Goal: Task Accomplishment & Management: Manage account settings

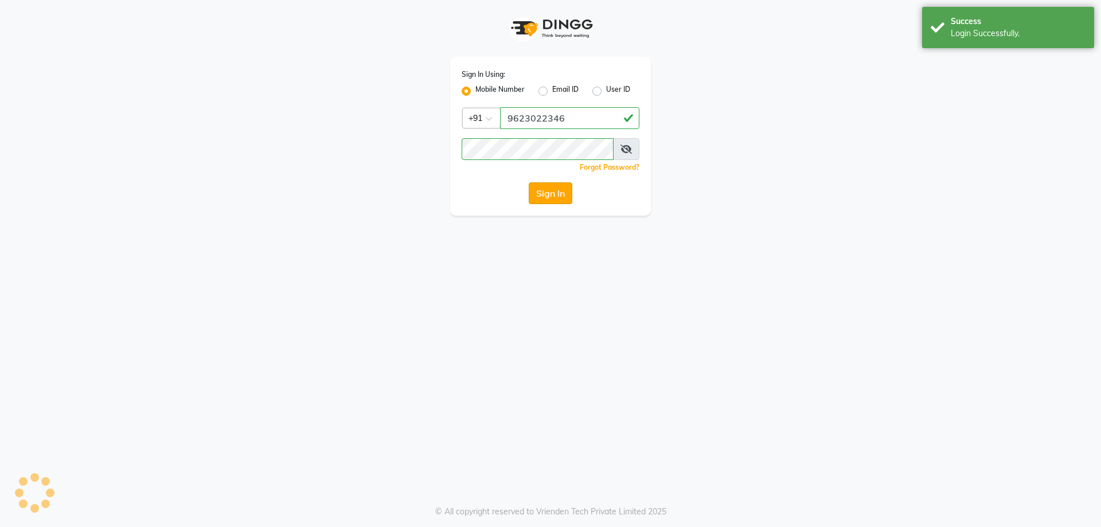
click at [551, 196] on button "Sign In" at bounding box center [551, 193] width 44 height 22
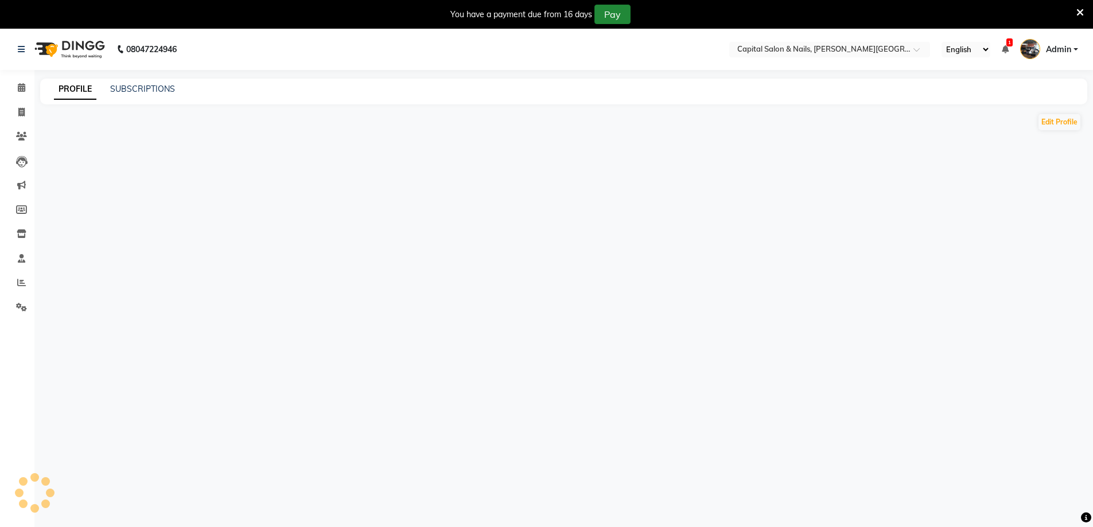
select select "en"
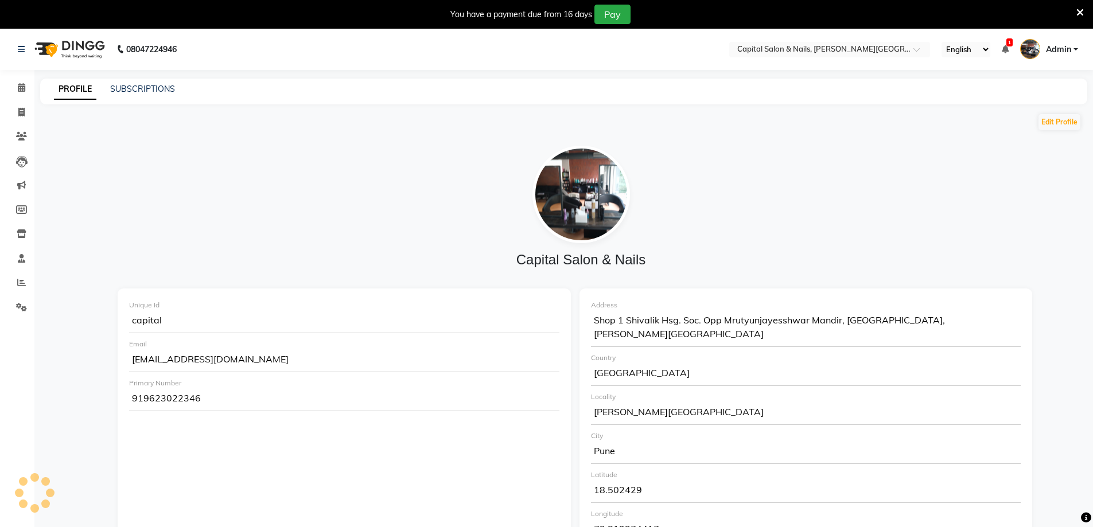
click at [1080, 11] on icon at bounding box center [1079, 12] width 7 height 10
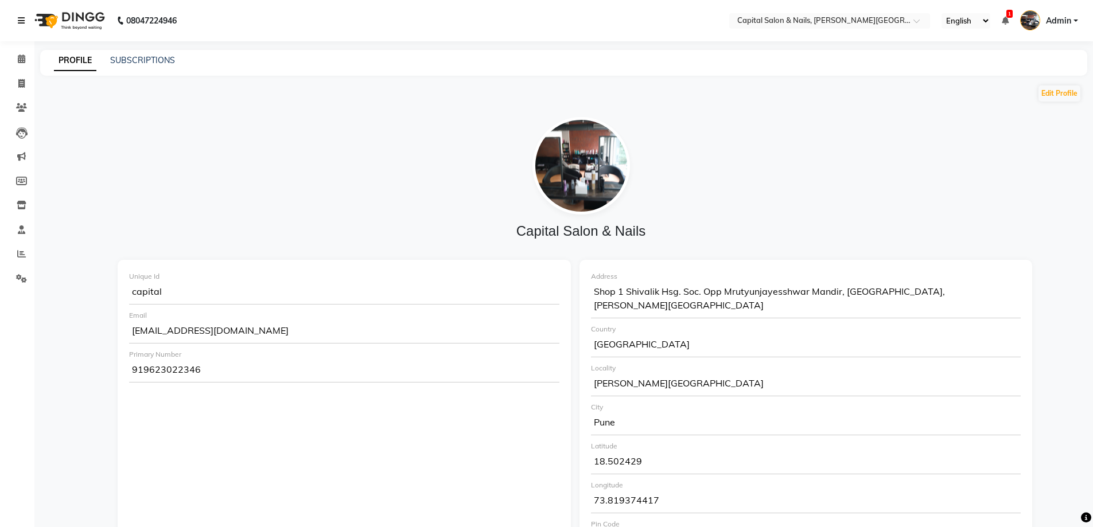
click at [25, 15] on link at bounding box center [23, 21] width 11 height 32
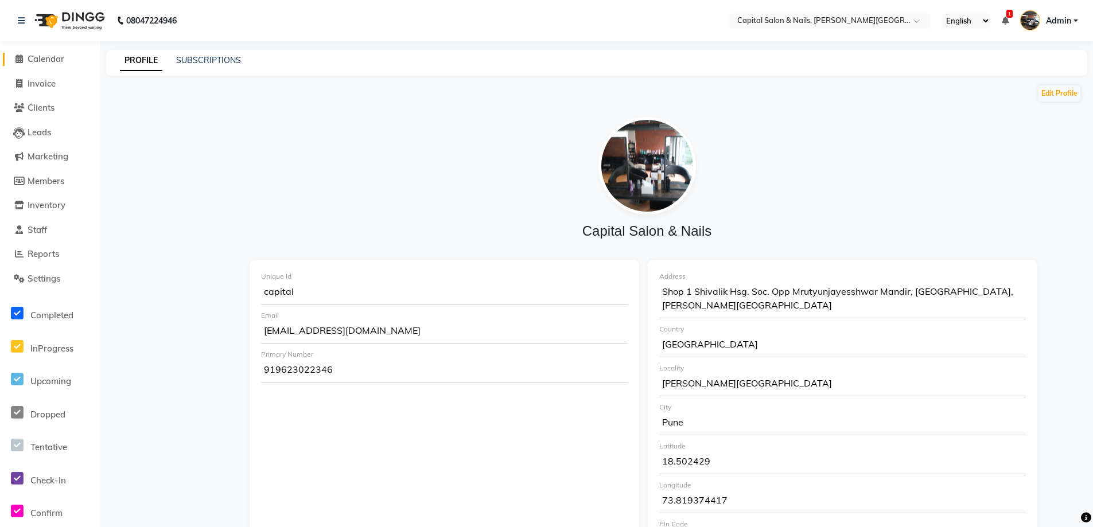
click at [18, 57] on icon at bounding box center [18, 58] width 7 height 9
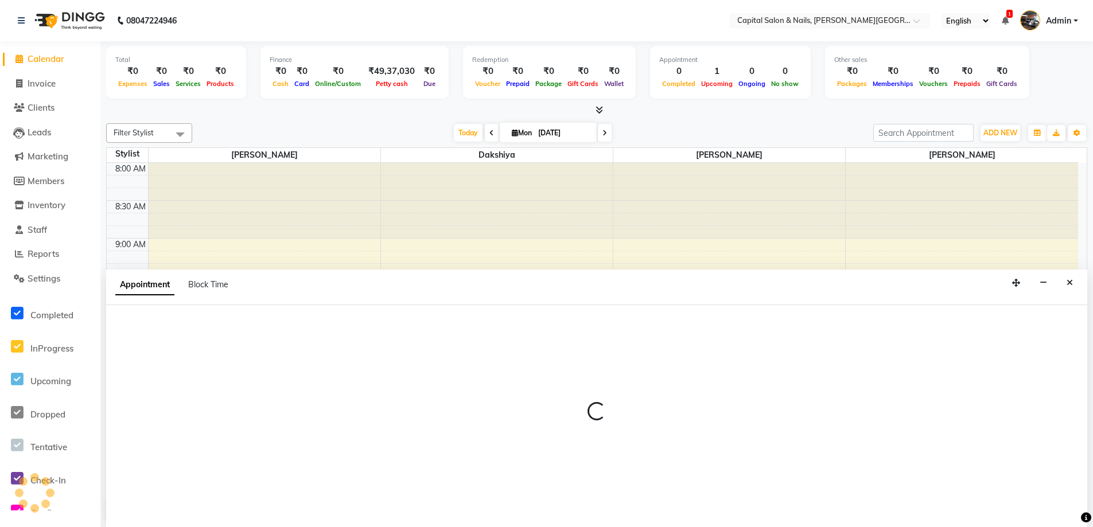
click at [1066, 279] on icon "Close" at bounding box center [1069, 283] width 6 height 8
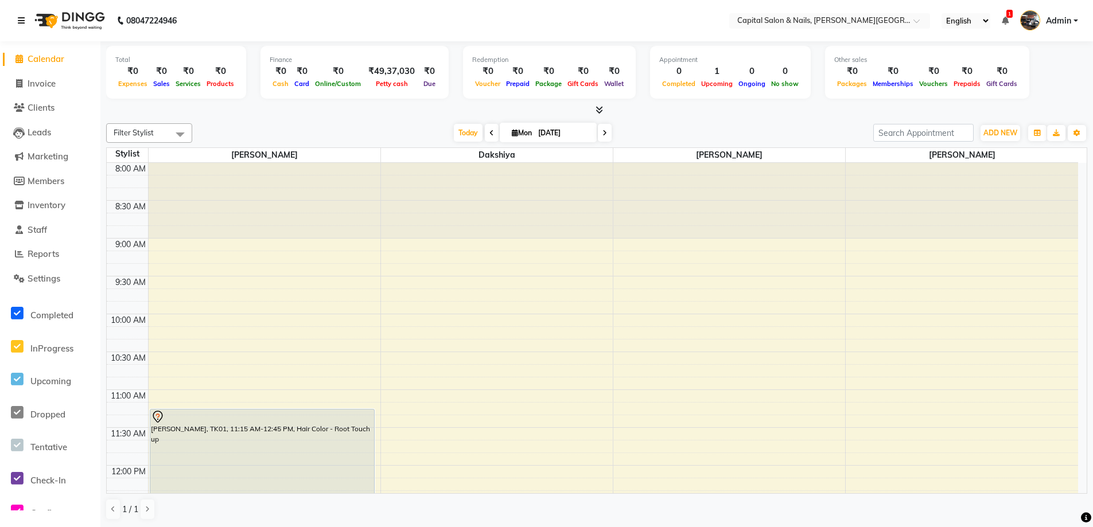
click at [27, 16] on link at bounding box center [23, 21] width 11 height 32
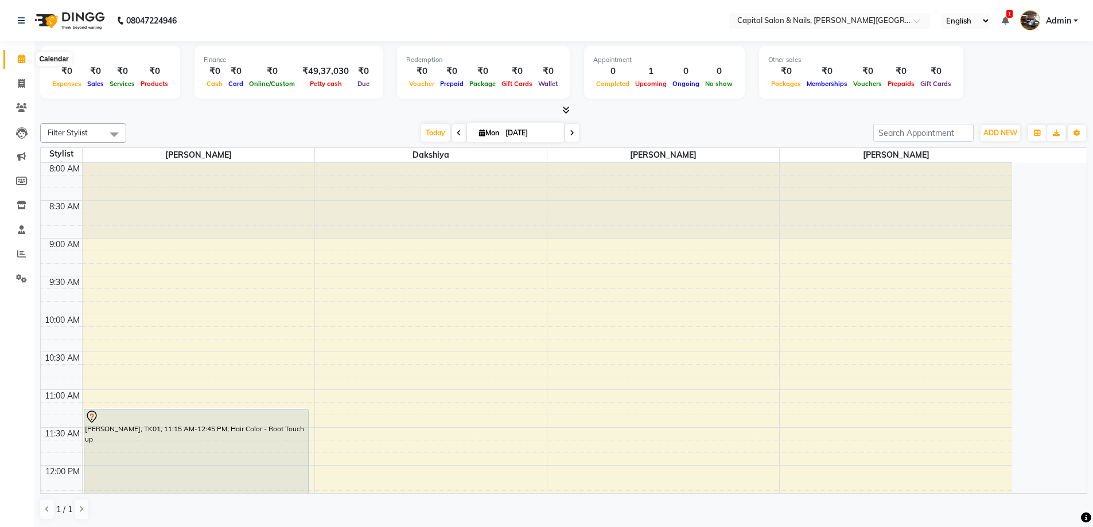
click at [14, 59] on span at bounding box center [21, 59] width 20 height 13
click at [21, 85] on icon at bounding box center [21, 83] width 6 height 9
select select "service"
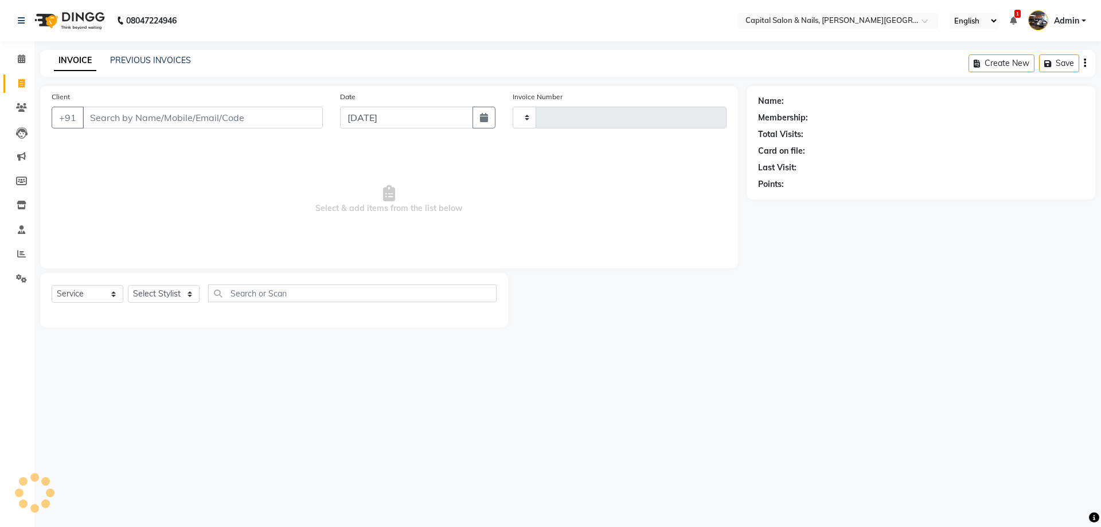
click at [185, 120] on input "Client" at bounding box center [203, 118] width 240 height 22
click at [113, 294] on select "Select Service Product Membership Package Voucher Prepaid Gift Card" at bounding box center [88, 294] width 72 height 18
type input "0400"
select select "41"
click at [52, 285] on select "Select Service Product Membership Package Voucher Prepaid Gift Card" at bounding box center [88, 294] width 72 height 18
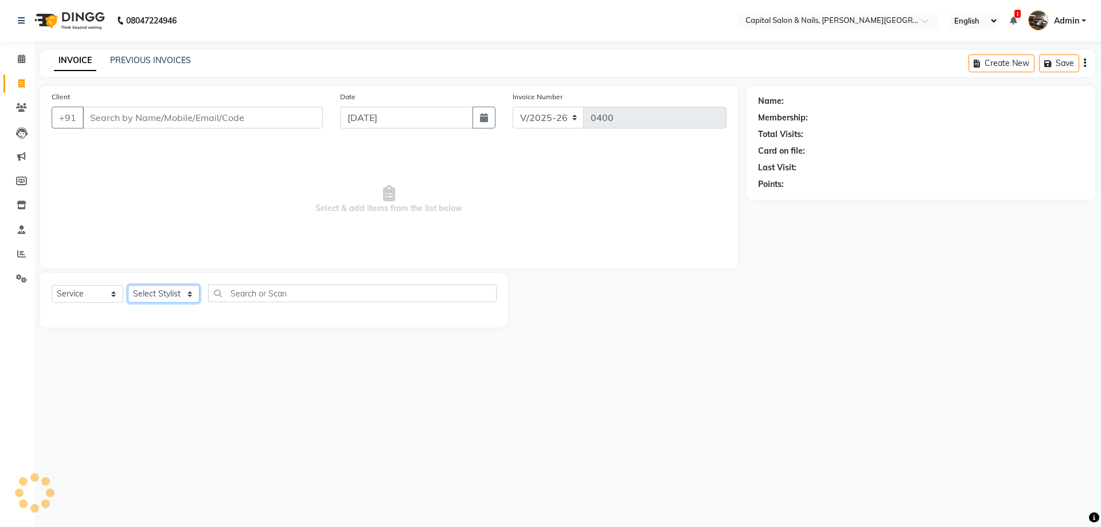
click at [193, 291] on select "Select Stylist" at bounding box center [164, 294] width 72 height 18
click at [189, 293] on select "Select Stylist" at bounding box center [164, 294] width 72 height 18
click at [128, 285] on select "Select Stylist" at bounding box center [164, 294] width 72 height 18
click at [193, 290] on select "Select Stylist" at bounding box center [164, 294] width 72 height 18
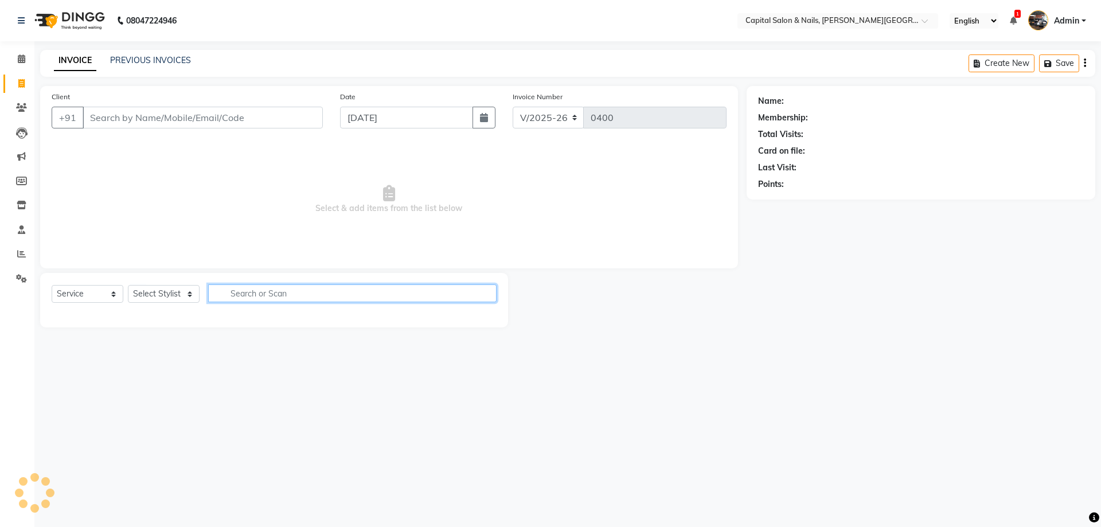
click at [278, 294] on input "text" at bounding box center [352, 294] width 289 height 18
click at [192, 294] on select "Select Stylist" at bounding box center [164, 294] width 72 height 18
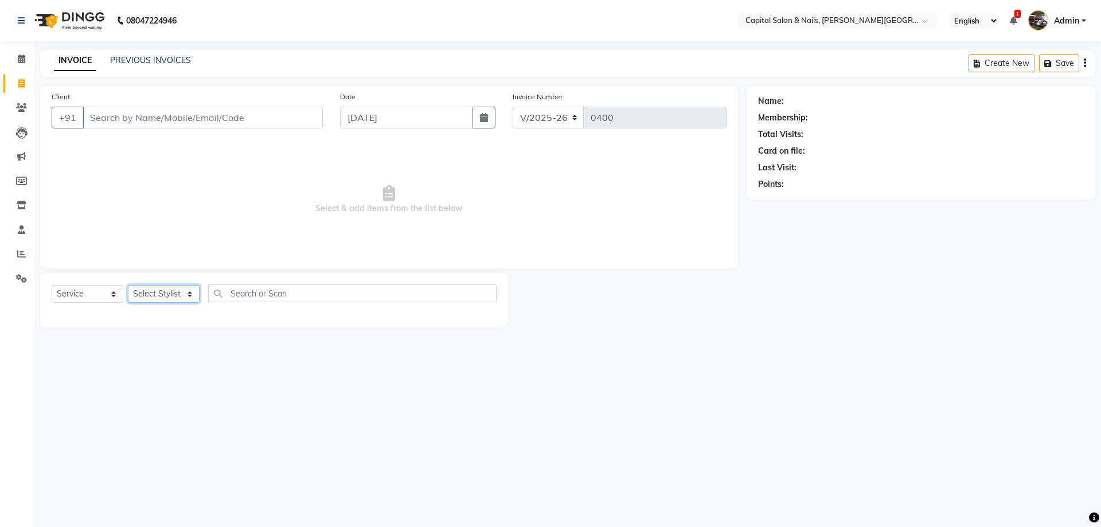
select select "1463"
click at [128, 285] on select "Select Stylist [PERSON_NAME] [PERSON_NAME]" at bounding box center [164, 294] width 72 height 18
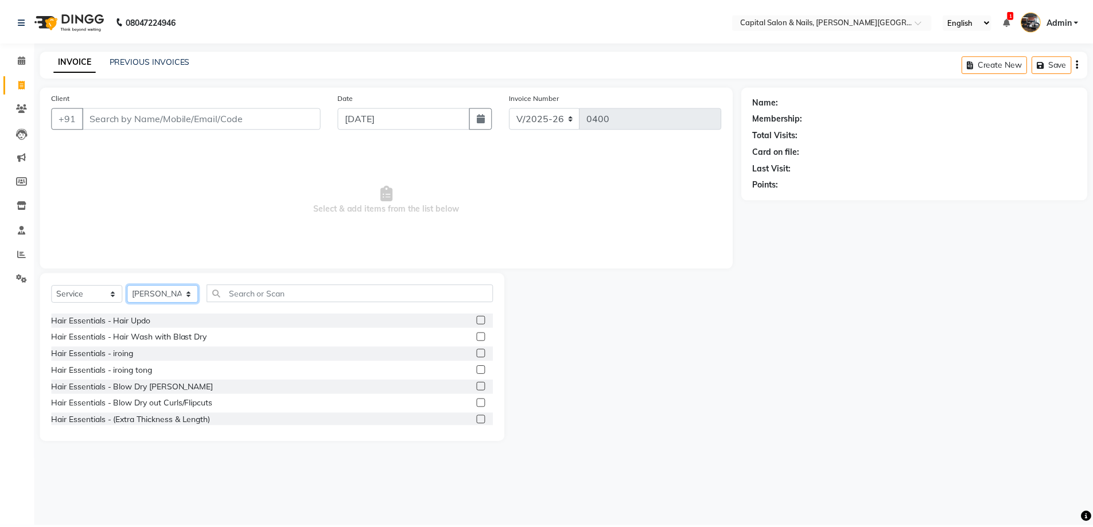
scroll to position [2381, 0]
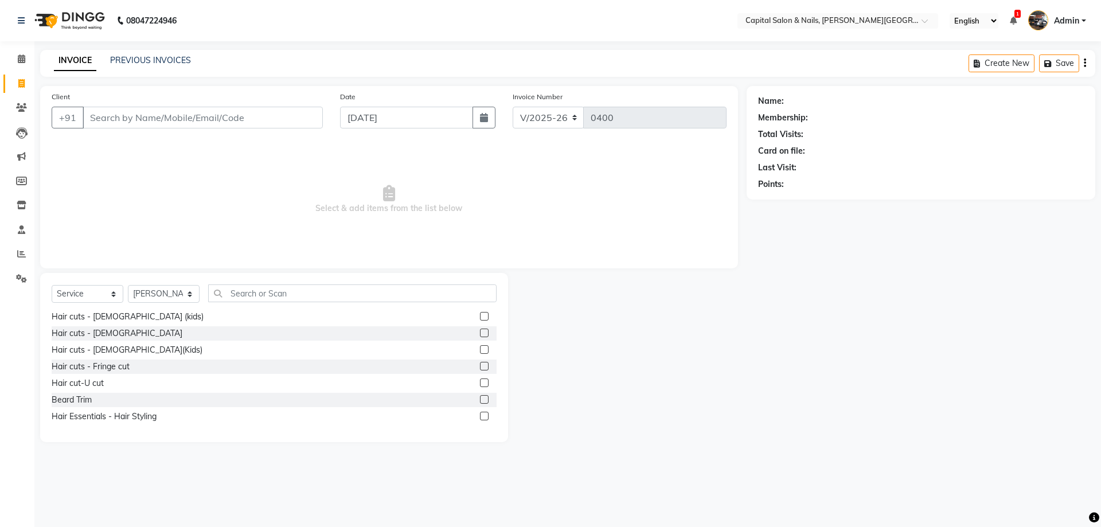
click at [480, 330] on label at bounding box center [484, 333] width 9 height 9
click at [480, 330] on input "checkbox" at bounding box center [483, 333] width 7 height 7
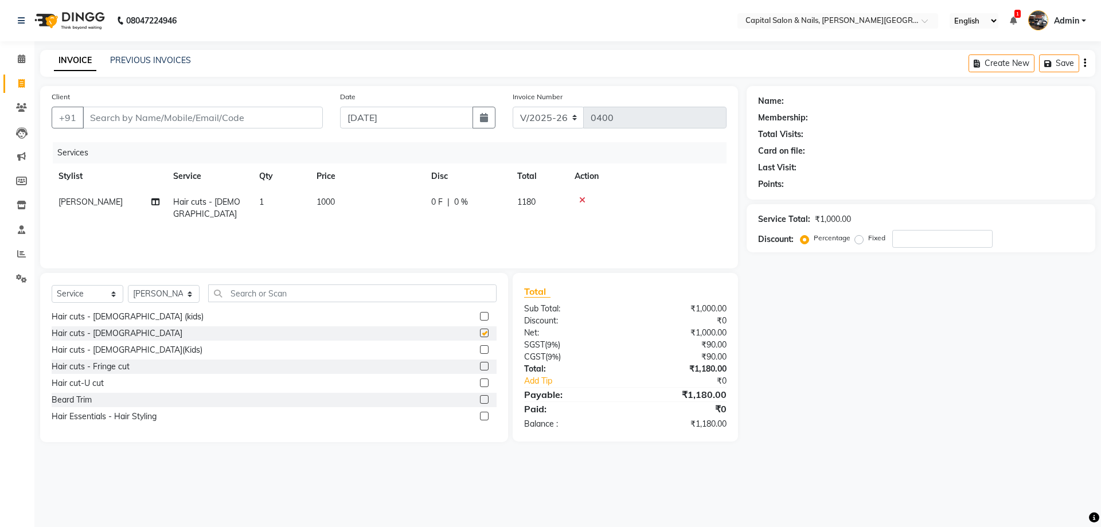
checkbox input "false"
click at [137, 114] on input "Client" at bounding box center [203, 118] width 240 height 22
click at [152, 119] on input "Client" at bounding box center [203, 118] width 240 height 22
type input "9"
type input "0"
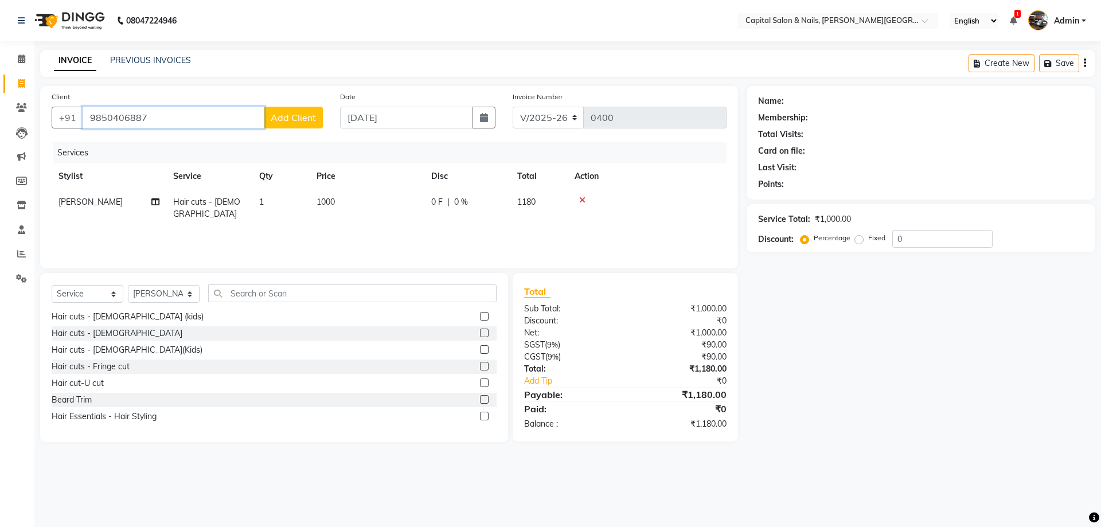
type input "9850406887"
click at [294, 112] on span "Add Client" at bounding box center [293, 117] width 45 height 11
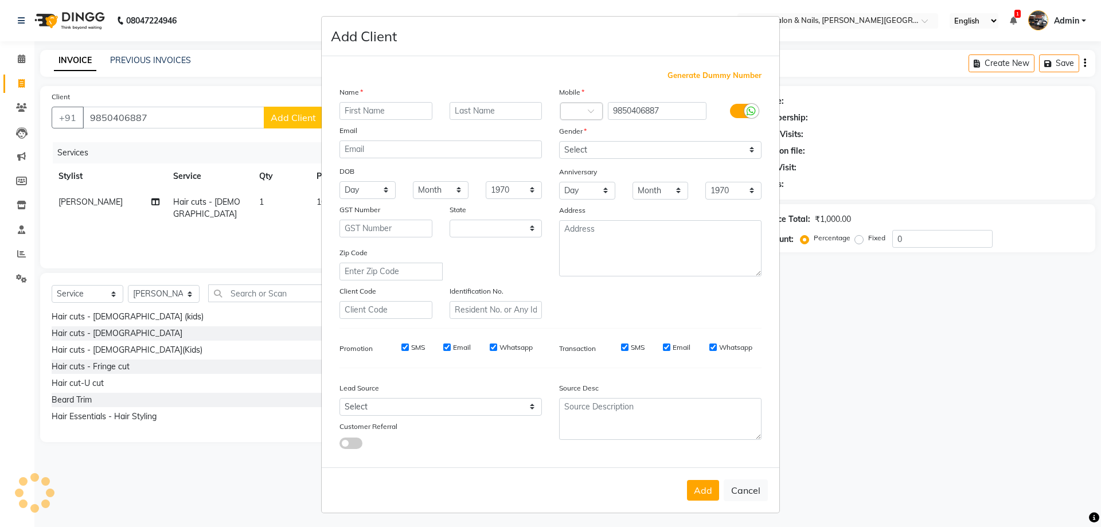
click at [359, 112] on input "text" at bounding box center [386, 111] width 93 height 18
select select "22"
type input "smita"
click at [468, 113] on input "text" at bounding box center [496, 111] width 93 height 18
click at [577, 193] on select "Day 01 02 03 04 05 06 07 08 09 10 11 12 13 14 15 16 17 18 19 20 21 22 23 24 25 …" at bounding box center [587, 191] width 56 height 18
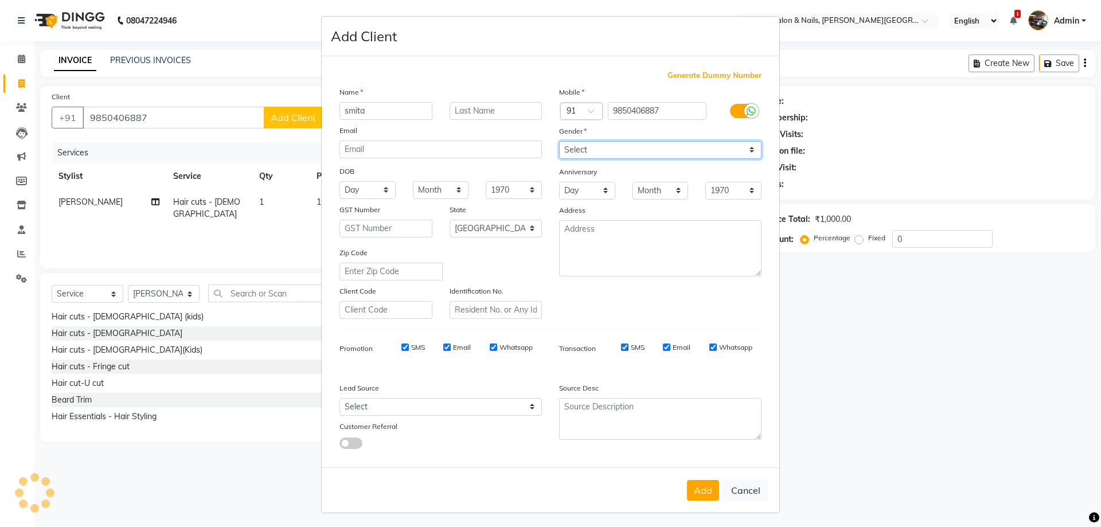
click at [575, 147] on select "Select [DEMOGRAPHIC_DATA] [DEMOGRAPHIC_DATA] Other Prefer Not To Say" at bounding box center [660, 150] width 202 height 18
select select "[DEMOGRAPHIC_DATA]"
click at [559, 141] on select "Select [DEMOGRAPHIC_DATA] [DEMOGRAPHIC_DATA] Other Prefer Not To Say" at bounding box center [660, 150] width 202 height 18
click at [699, 482] on button "Add" at bounding box center [703, 490] width 32 height 21
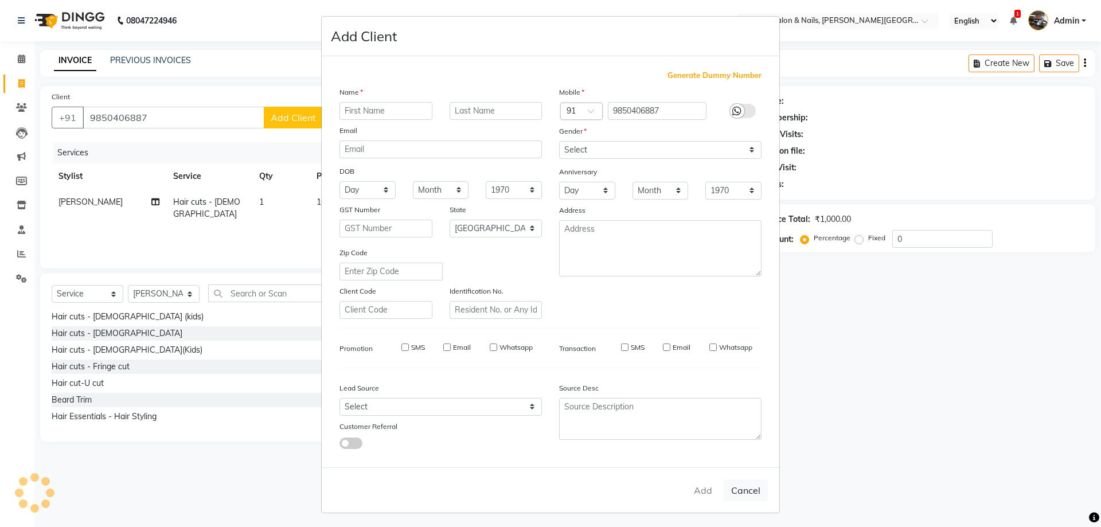
select select
select select "null"
select select
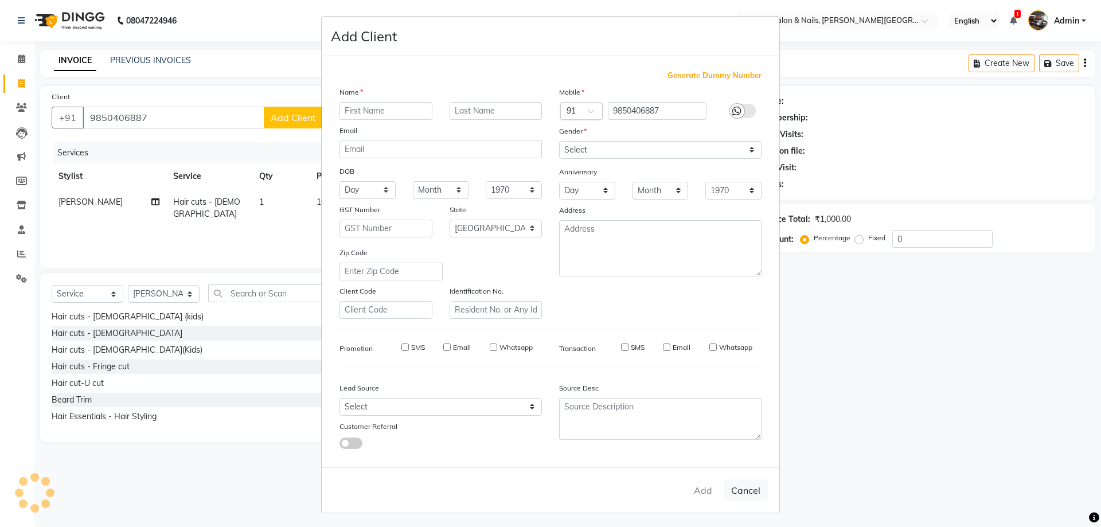
select select
checkbox input "false"
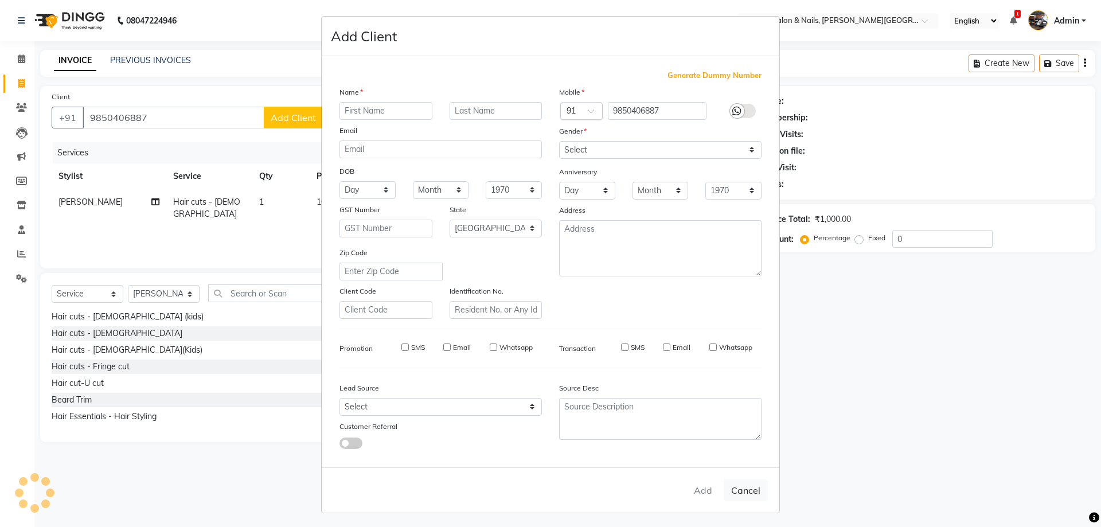
checkbox input "false"
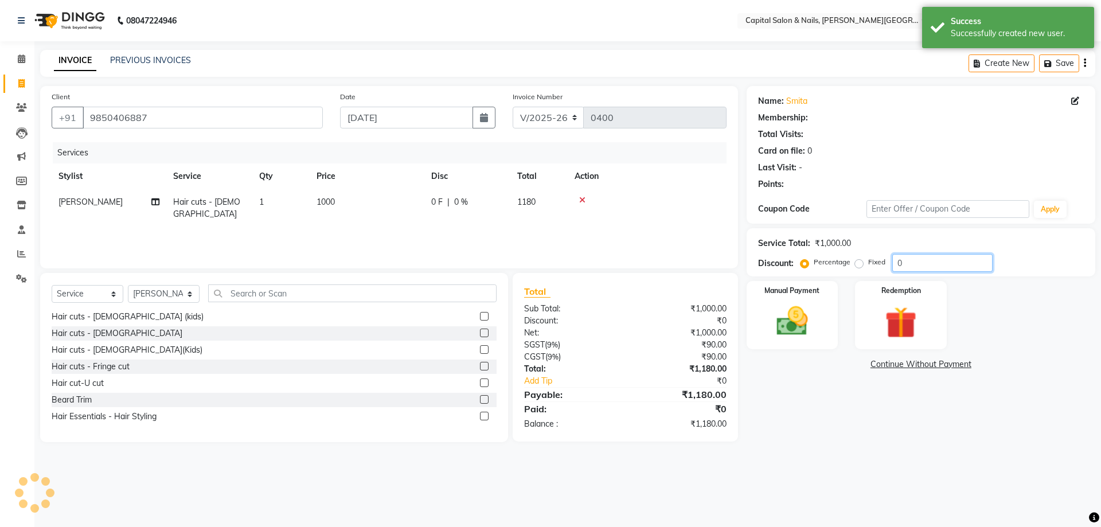
click at [908, 261] on input "0" at bounding box center [943, 263] width 100 height 18
click at [808, 317] on img at bounding box center [792, 321] width 53 height 38
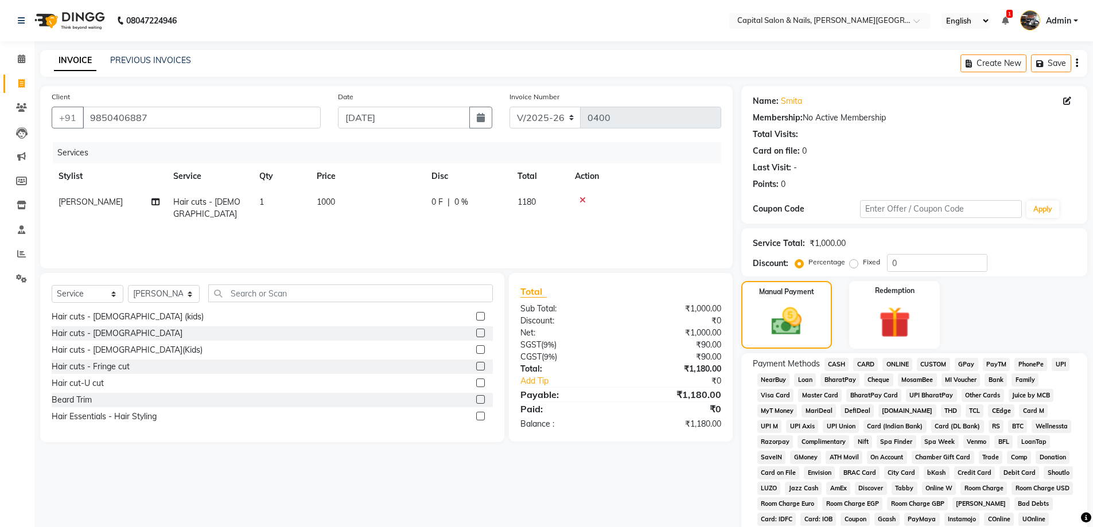
click at [965, 361] on span "GPay" at bounding box center [967, 364] width 24 height 13
click at [968, 364] on span "GPay" at bounding box center [967, 364] width 24 height 13
click at [964, 360] on span "GPay" at bounding box center [967, 364] width 24 height 13
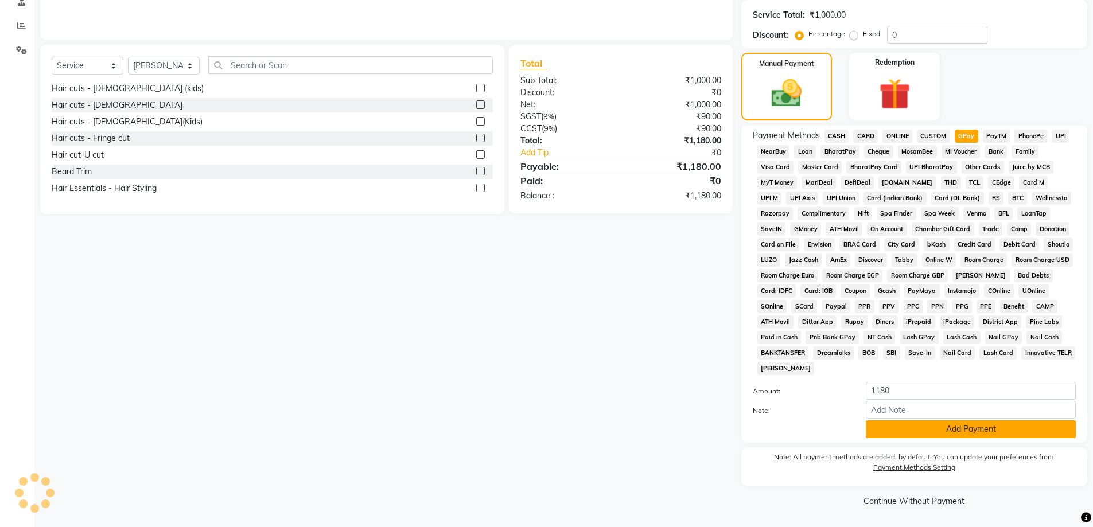
click at [976, 426] on button "Add Payment" at bounding box center [971, 429] width 210 height 18
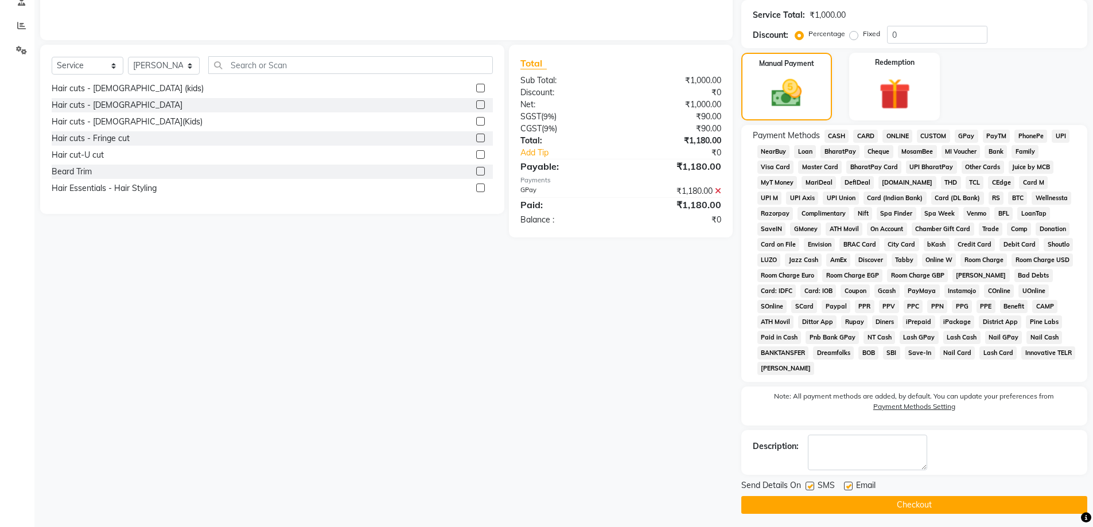
scroll to position [232, 0]
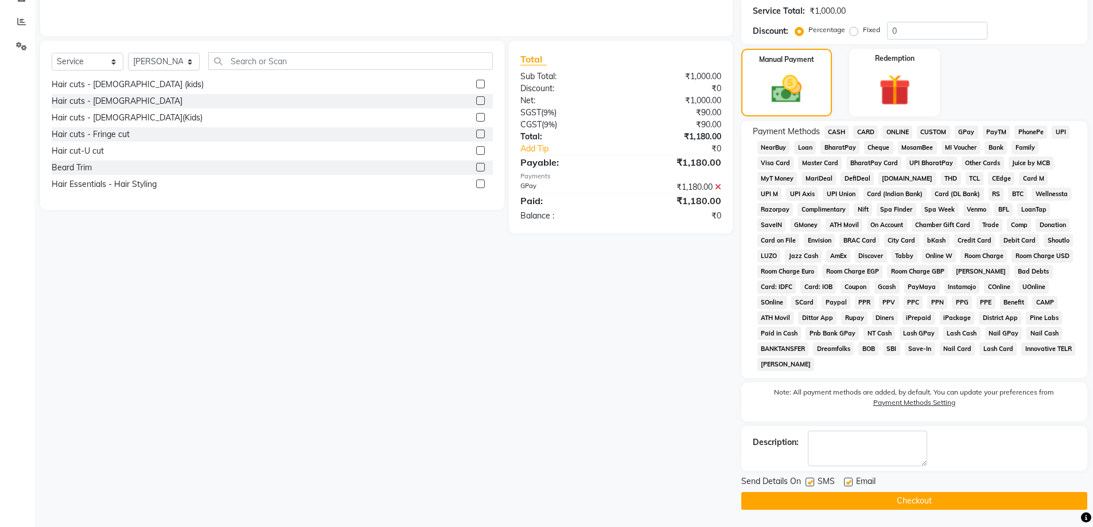
click at [930, 499] on button "Checkout" at bounding box center [914, 501] width 346 height 18
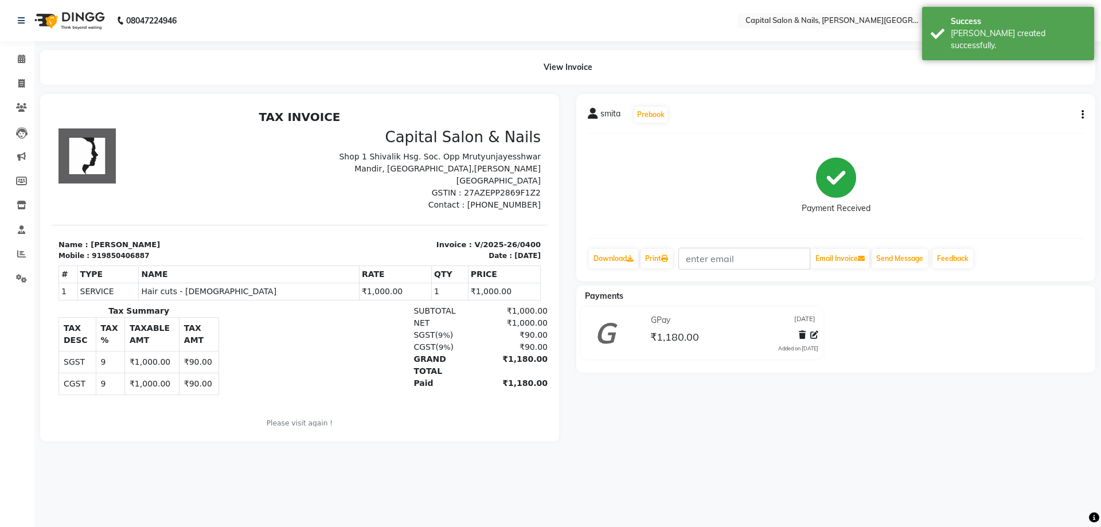
drag, startPoint x: 15, startPoint y: 23, endPoint x: 20, endPoint y: 50, distance: 27.9
click at [15, 24] on div "08047224946" at bounding box center [97, 21] width 176 height 32
click at [19, 66] on link "Calendar" at bounding box center [17, 59] width 28 height 19
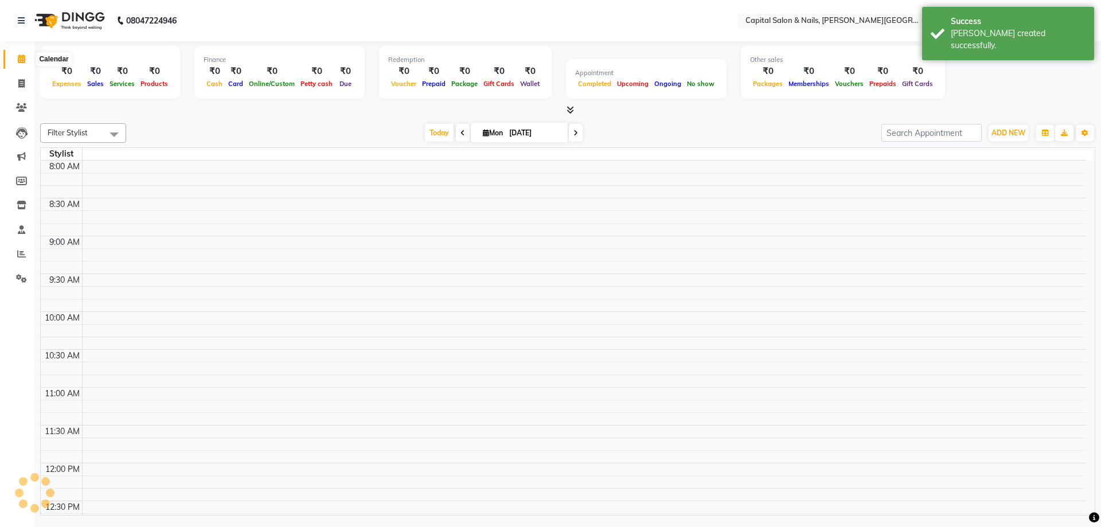
click at [20, 57] on icon at bounding box center [21, 58] width 7 height 9
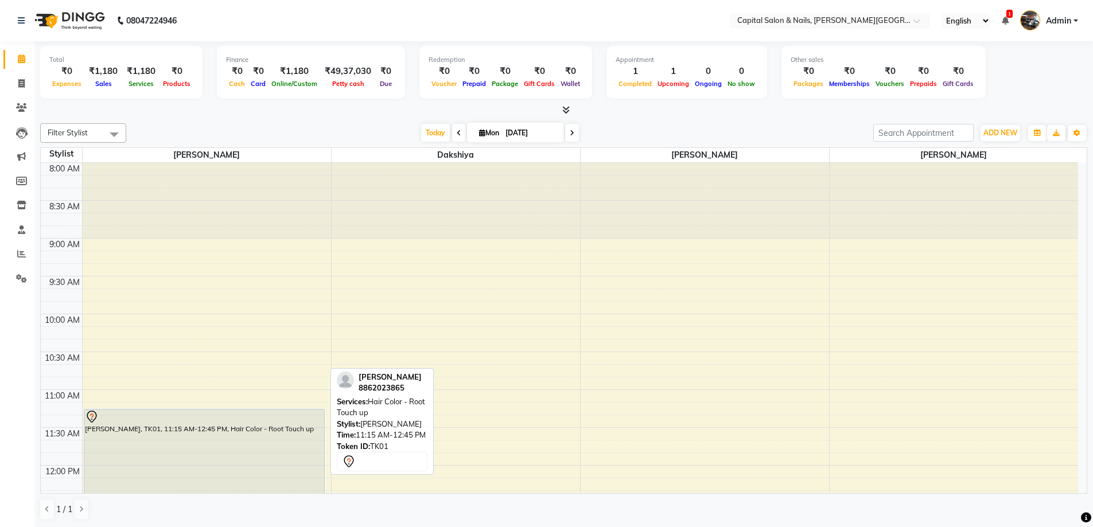
click at [270, 458] on div "[PERSON_NAME], TK01, 11:15 AM-12:45 PM, Hair Color - Root Touch up" at bounding box center [204, 466] width 240 height 112
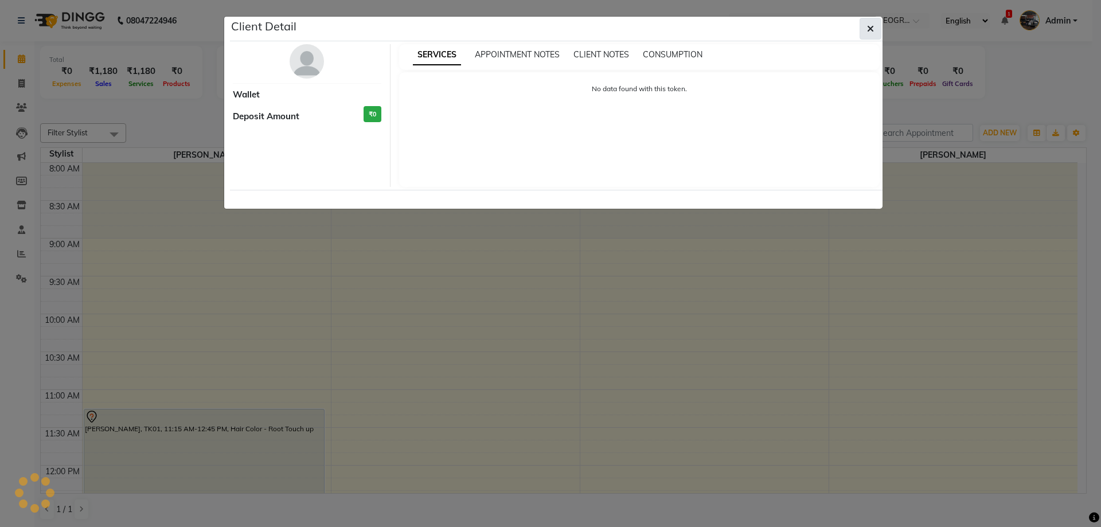
select select "7"
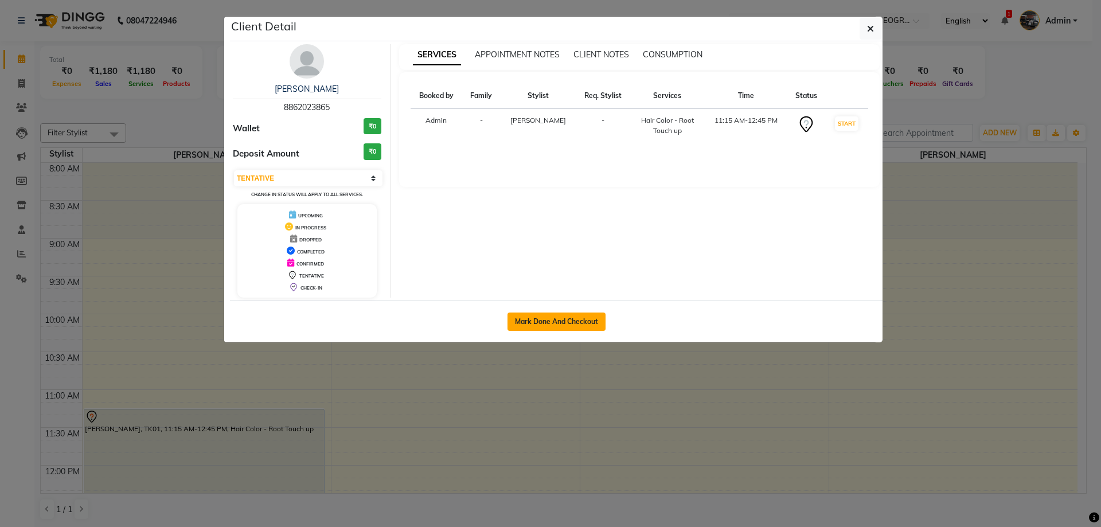
click at [576, 322] on button "Mark Done And Checkout" at bounding box center [557, 322] width 98 height 18
select select "service"
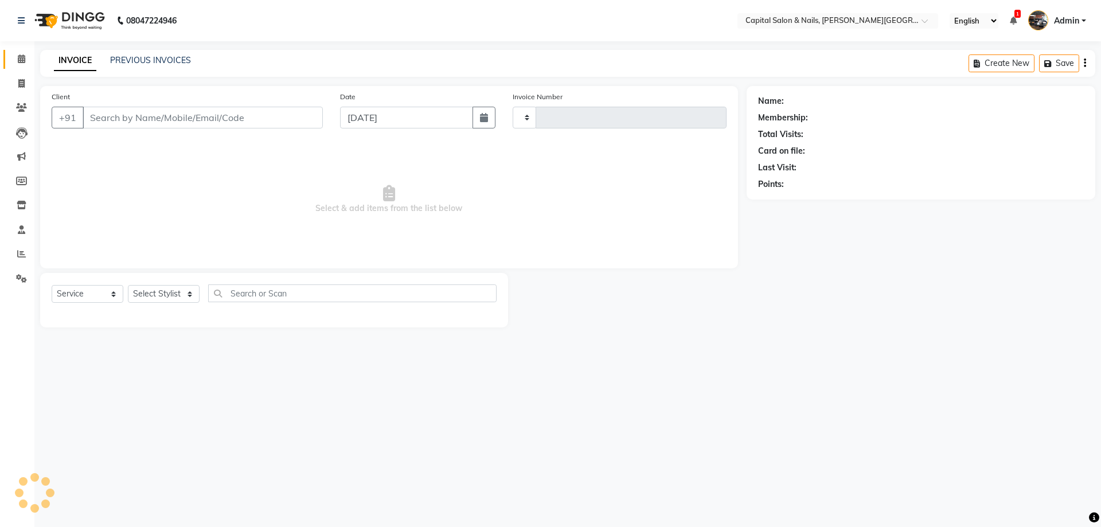
type input "0401"
select select "41"
type input "8862023865"
select select "1464"
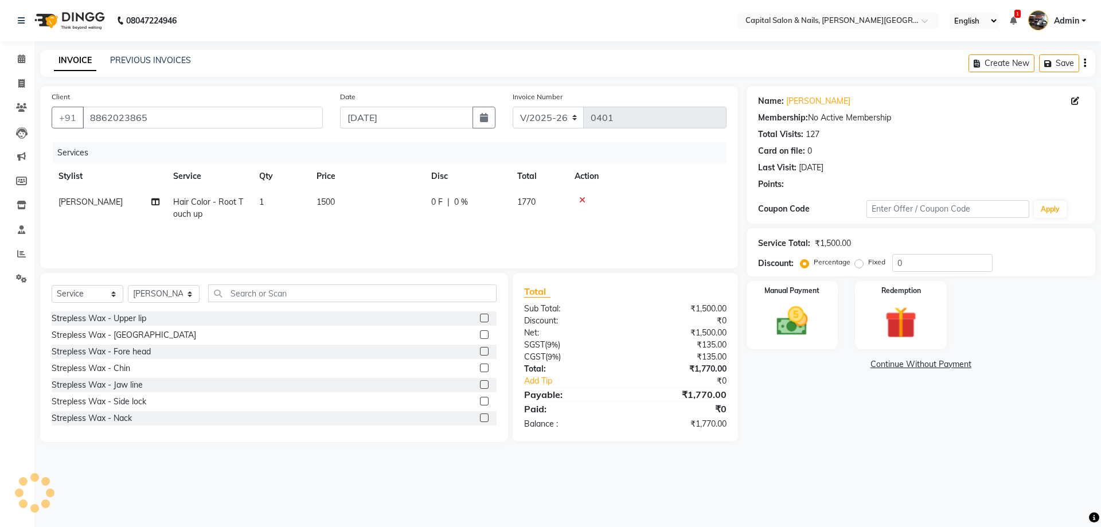
click at [341, 205] on td "1500" at bounding box center [367, 208] width 115 height 38
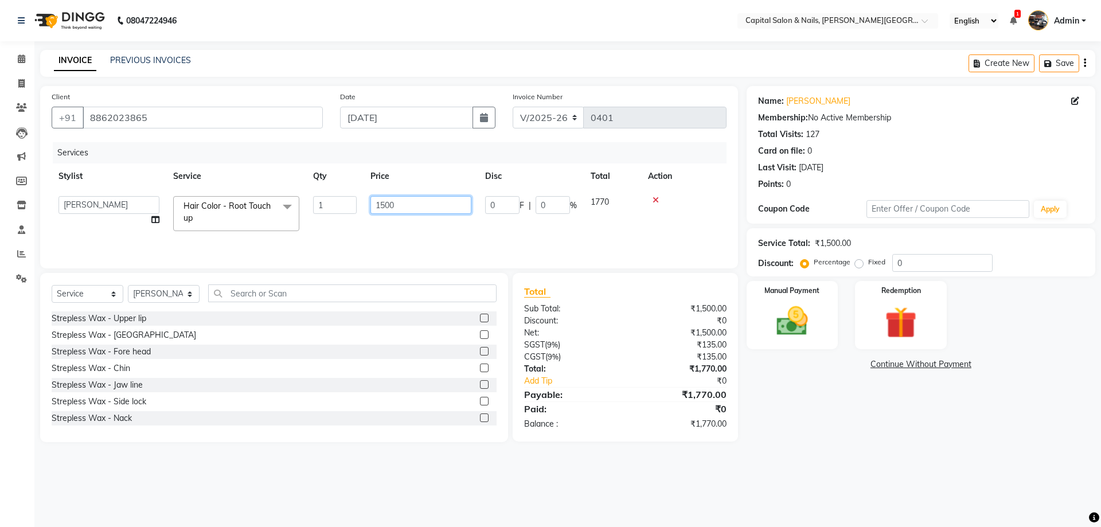
click at [400, 205] on input "1500" at bounding box center [421, 205] width 101 height 18
drag, startPoint x: 396, startPoint y: 206, endPoint x: 389, endPoint y: 196, distance: 11.9
click at [395, 205] on input "1500" at bounding box center [421, 205] width 101 height 18
type input "1"
click at [396, 204] on input "1000" at bounding box center [421, 205] width 101 height 18
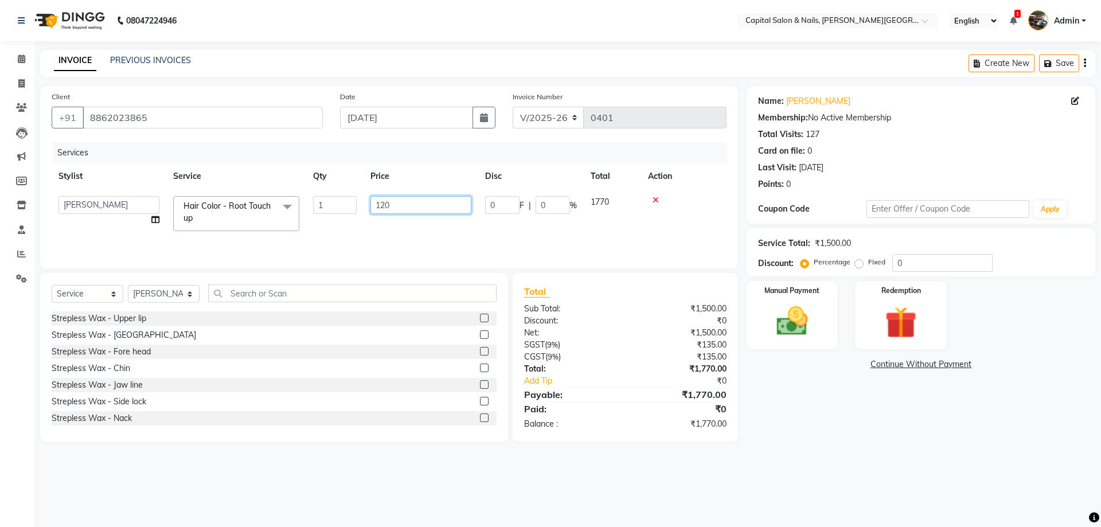
type input "1200"
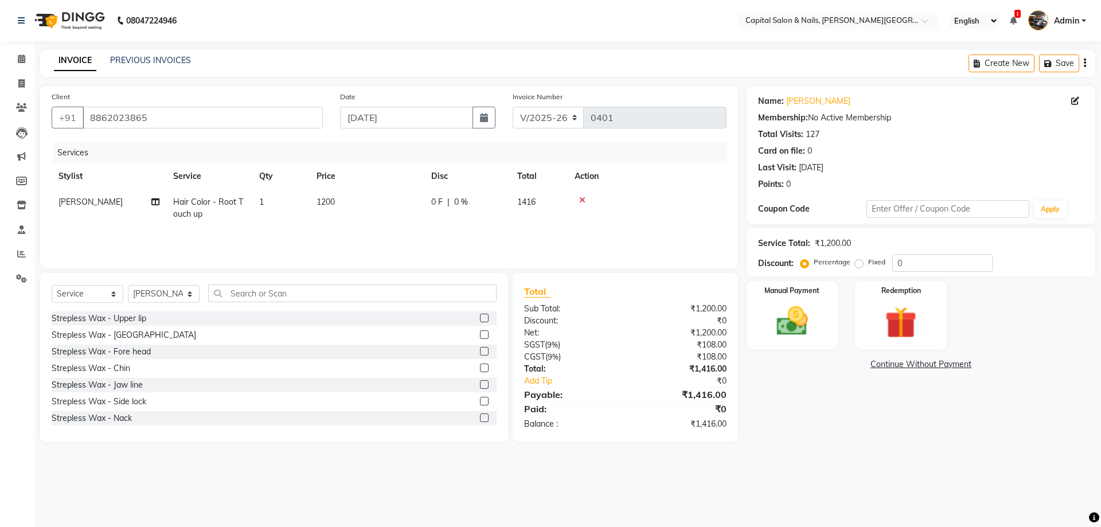
click at [848, 466] on div "08047224946 Select Location × Capital Salon & Nails, [PERSON_NAME] Road English…" at bounding box center [550, 263] width 1101 height 527
click at [805, 307] on img at bounding box center [792, 321] width 53 height 38
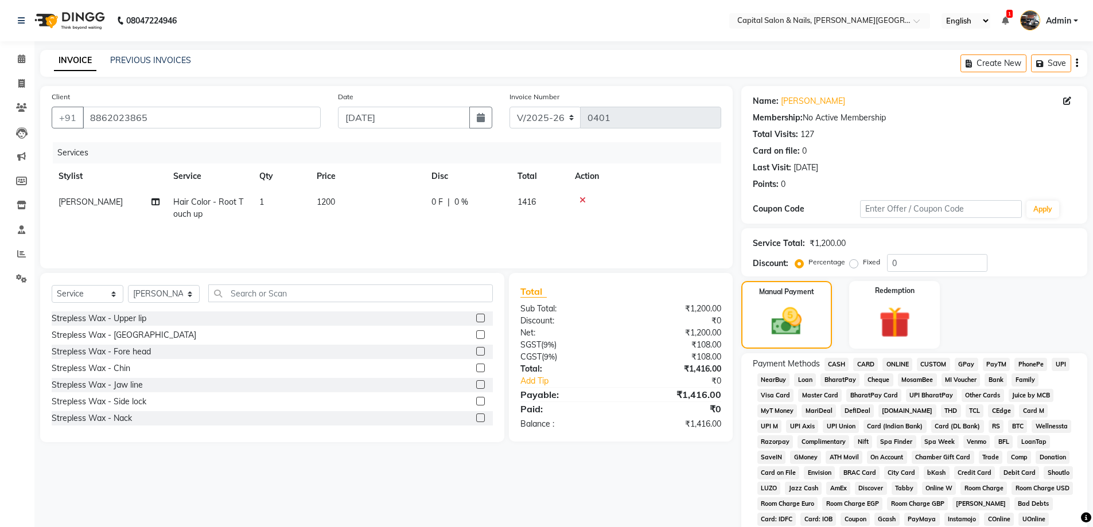
click at [965, 364] on span "GPay" at bounding box center [967, 364] width 24 height 13
click at [966, 367] on span "GPay" at bounding box center [967, 364] width 24 height 13
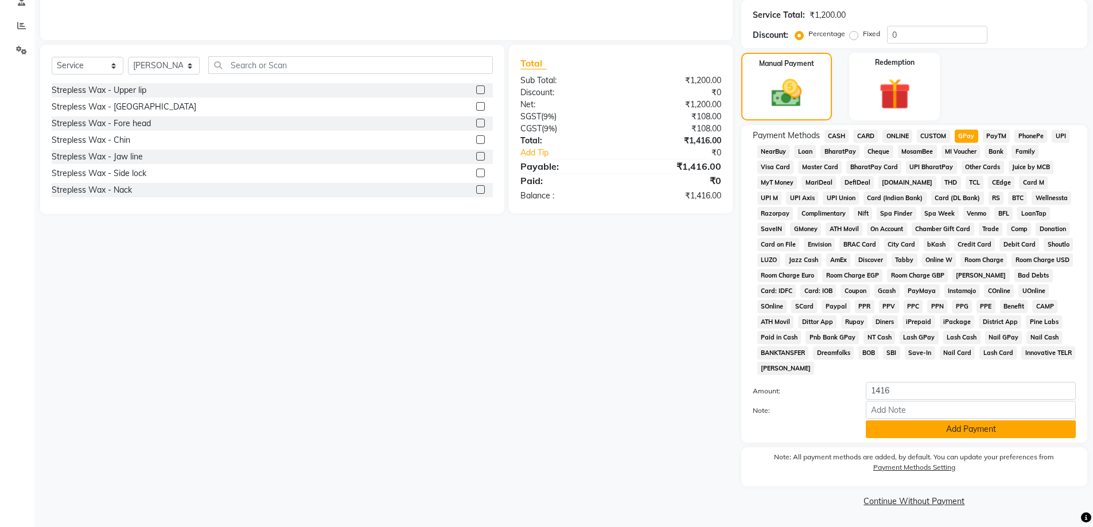
click at [961, 426] on button "Add Payment" at bounding box center [971, 429] width 210 height 18
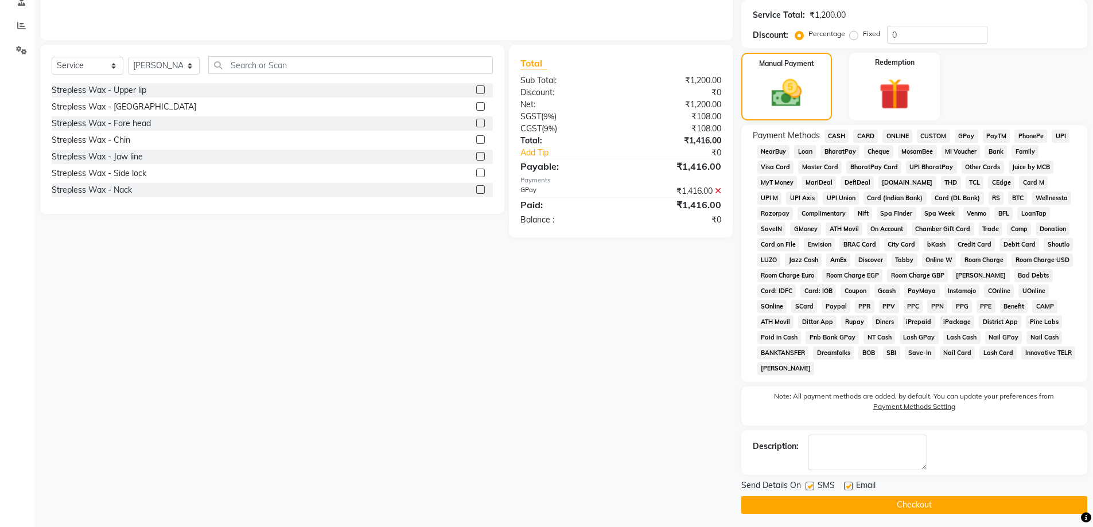
click at [905, 503] on button "Checkout" at bounding box center [914, 505] width 346 height 18
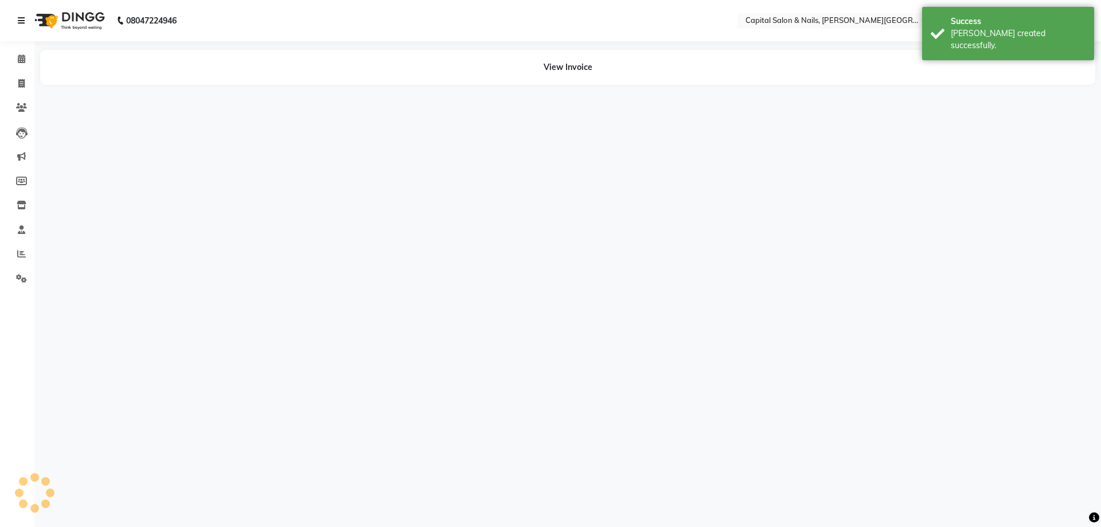
drag, startPoint x: 22, startPoint y: 13, endPoint x: 17, endPoint y: 4, distance: 10.3
click at [21, 12] on link at bounding box center [23, 21] width 11 height 32
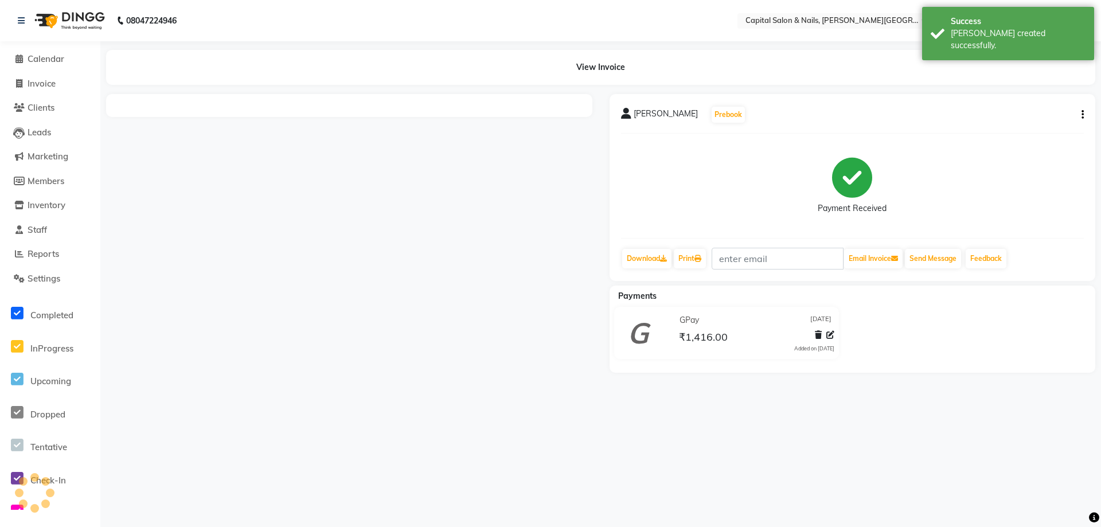
click at [17, 52] on li "Calendar" at bounding box center [50, 59] width 100 height 25
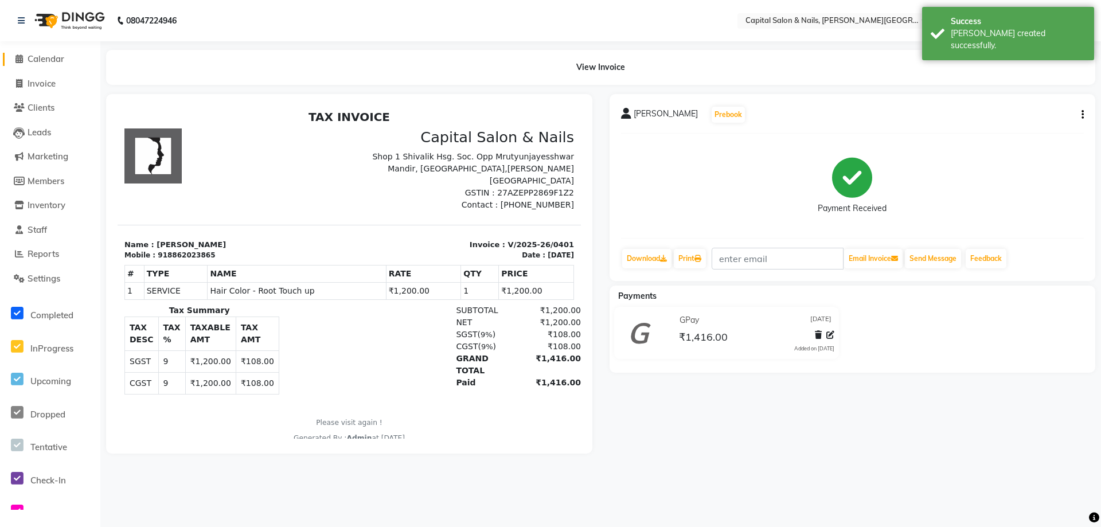
click at [16, 61] on icon at bounding box center [18, 58] width 7 height 9
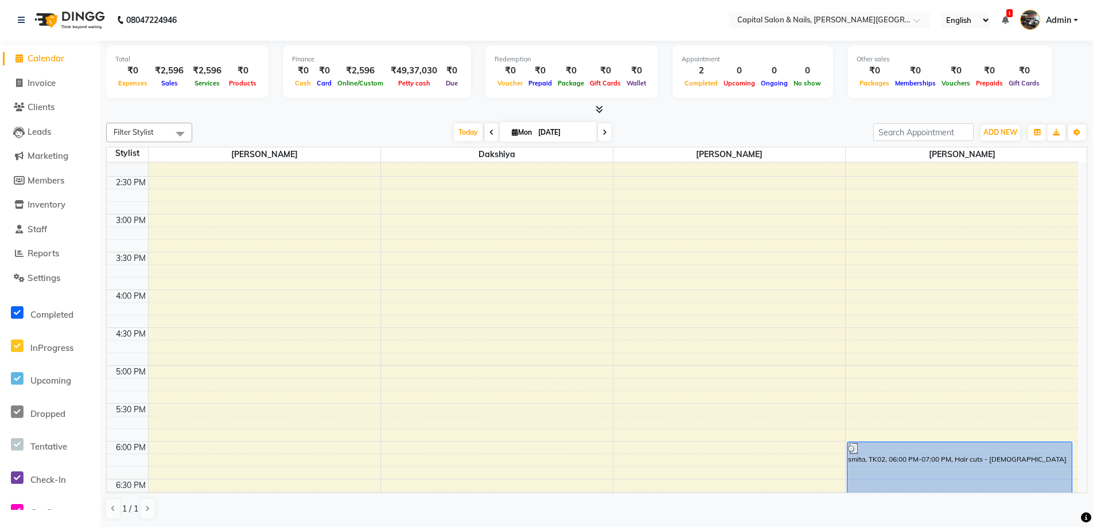
scroll to position [191, 0]
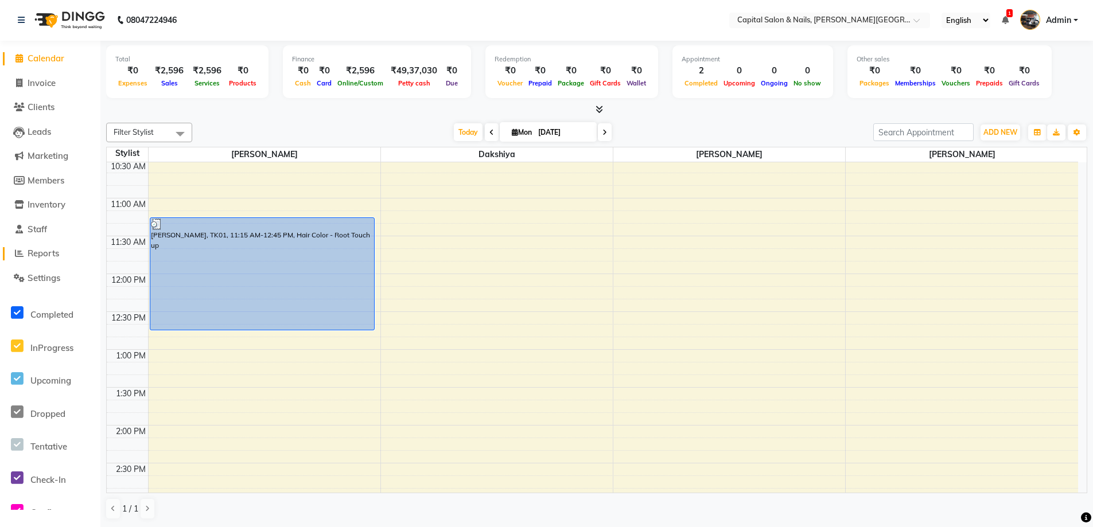
click at [40, 254] on span "Reports" at bounding box center [44, 253] width 32 height 11
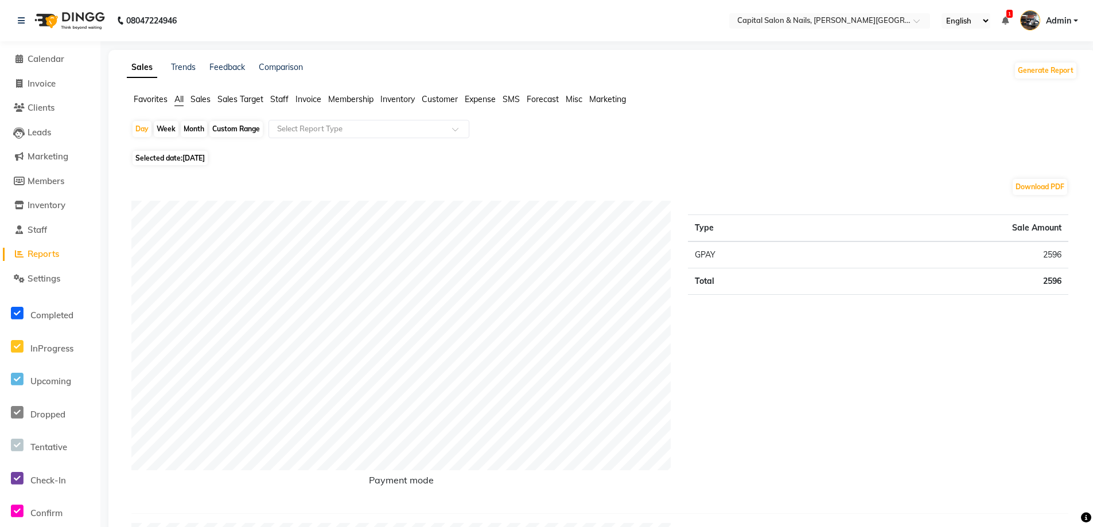
click at [198, 130] on div "Month" at bounding box center [194, 129] width 26 height 16
select select "9"
select select "2025"
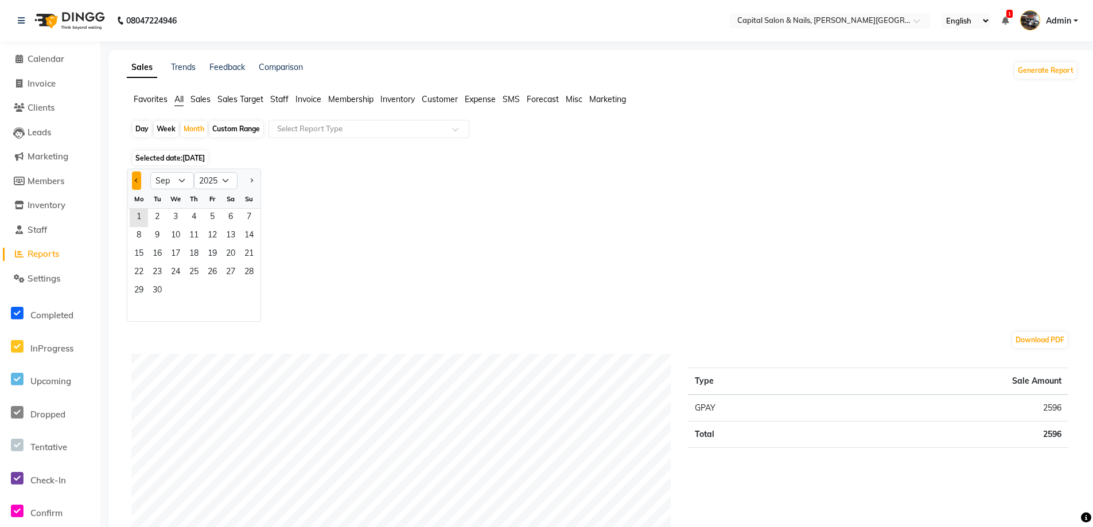
click at [135, 180] on span "Previous month" at bounding box center [137, 180] width 4 height 4
select select "8"
drag, startPoint x: 211, startPoint y: 219, endPoint x: 231, endPoint y: 216, distance: 19.6
click at [213, 217] on span "1" at bounding box center [212, 218] width 18 height 18
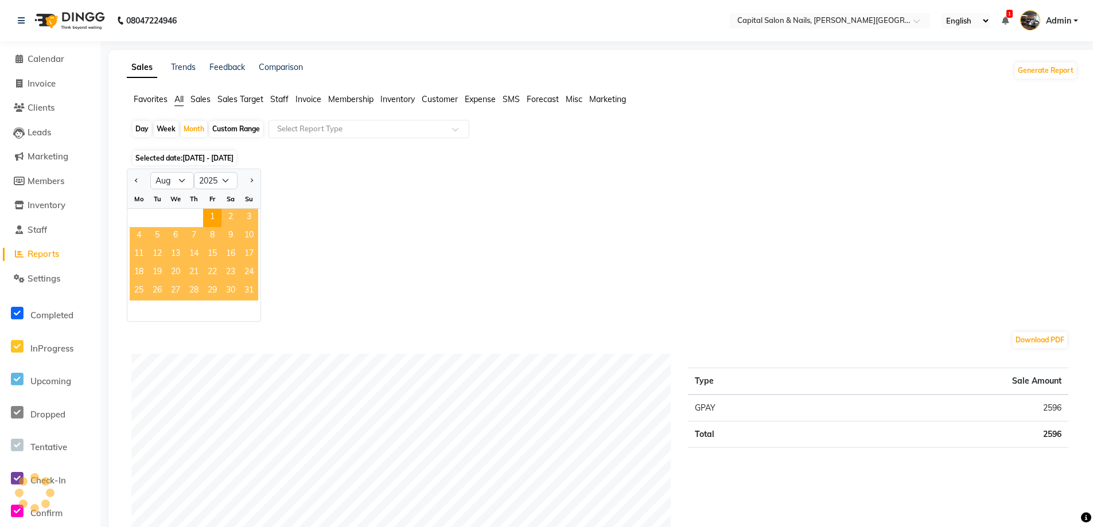
click at [251, 287] on span "31" at bounding box center [249, 291] width 18 height 18
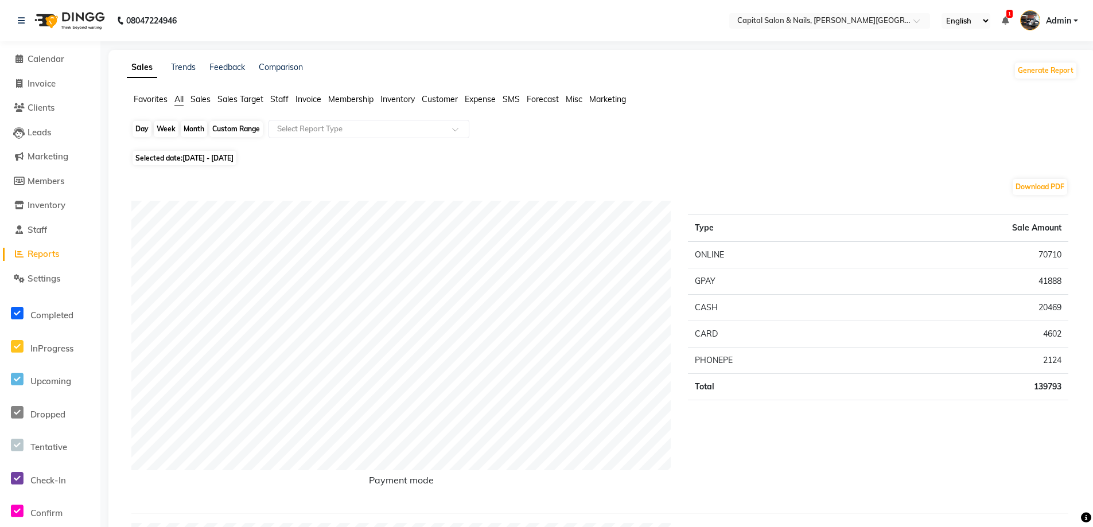
click at [194, 126] on div "Month" at bounding box center [194, 129] width 26 height 16
select select "8"
select select "2025"
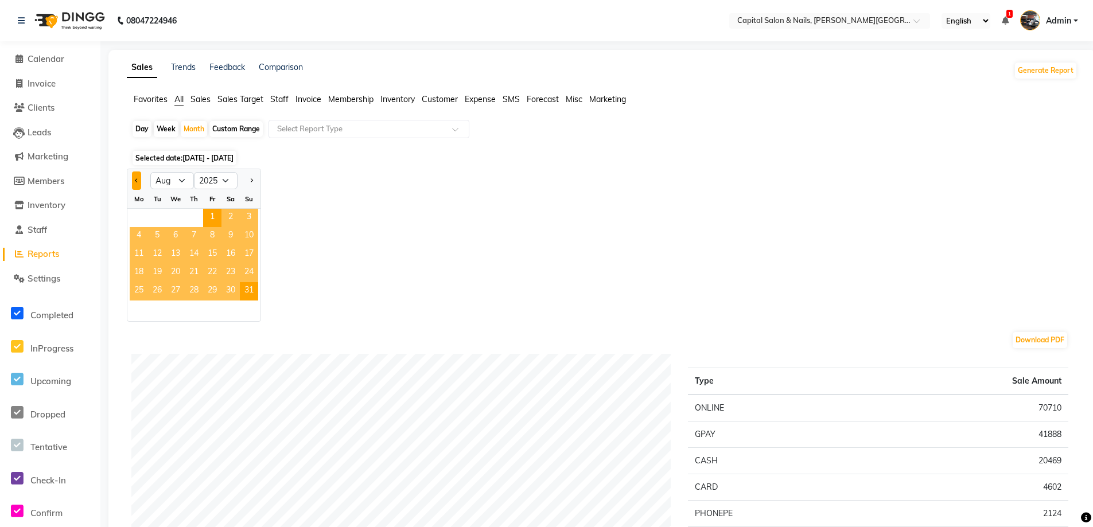
click at [138, 178] on button "Previous month" at bounding box center [136, 181] width 9 height 18
select select "7"
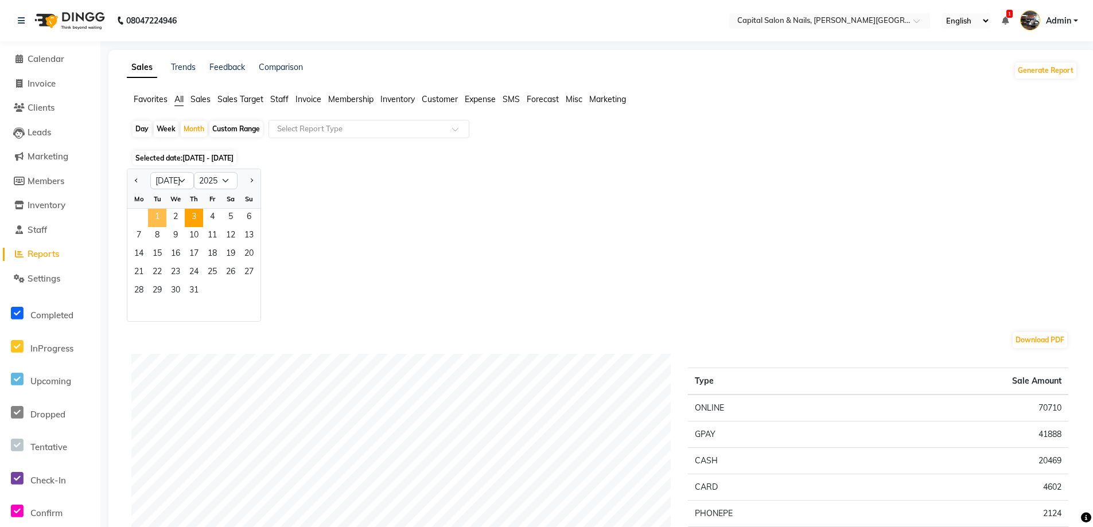
drag, startPoint x: 159, startPoint y: 213, endPoint x: 185, endPoint y: 219, distance: 25.9
click at [167, 214] on div "1 2 3 4 5 6" at bounding box center [193, 218] width 133 height 18
click at [197, 289] on span "31" at bounding box center [194, 291] width 18 height 18
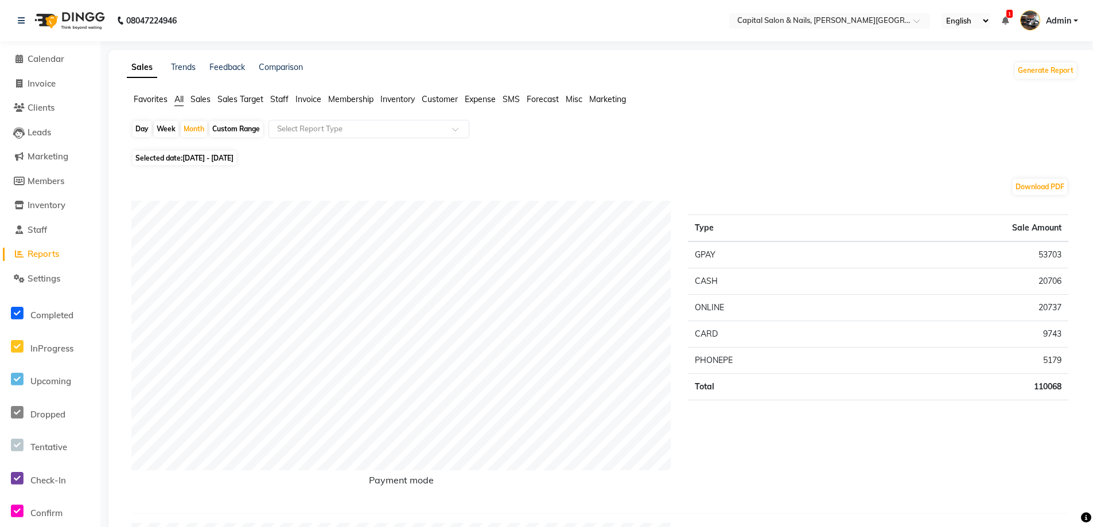
click at [192, 157] on span "[DATE] - [DATE]" at bounding box center [207, 158] width 51 height 9
select select "7"
select select "2025"
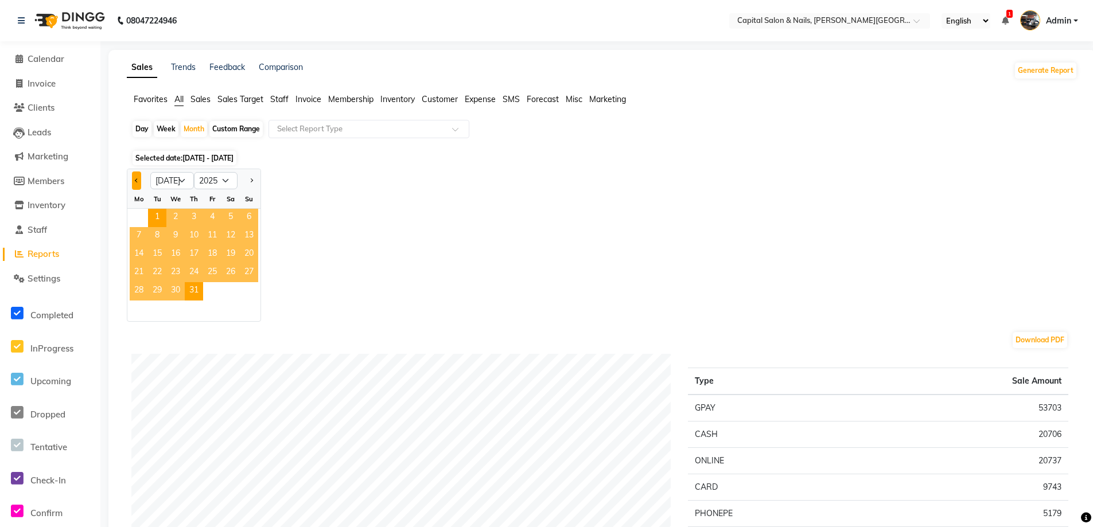
click at [139, 178] on button "Previous month" at bounding box center [136, 181] width 9 height 18
select select "6"
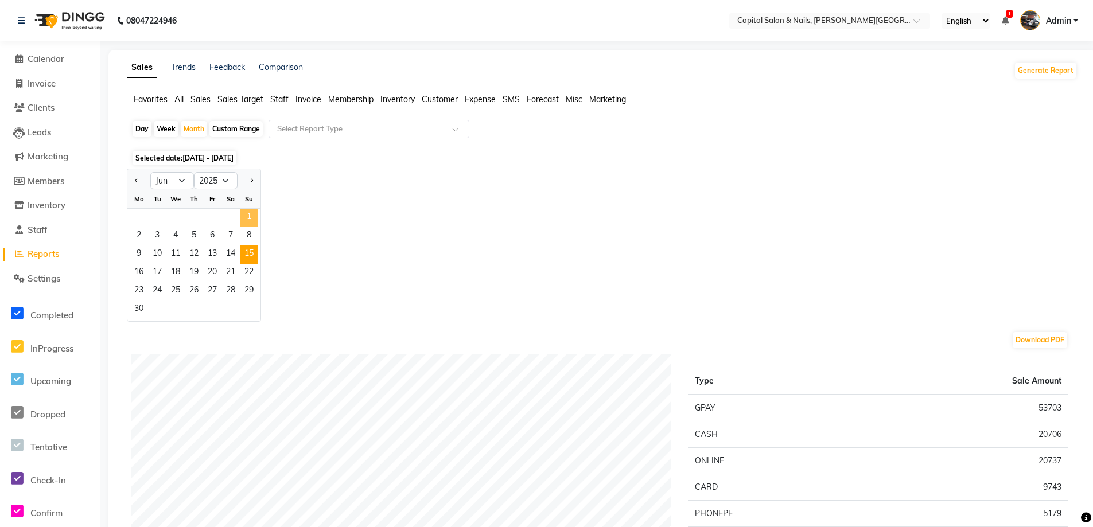
drag, startPoint x: 244, startPoint y: 215, endPoint x: 246, endPoint y: 251, distance: 36.2
click at [246, 219] on span "1" at bounding box center [249, 218] width 18 height 18
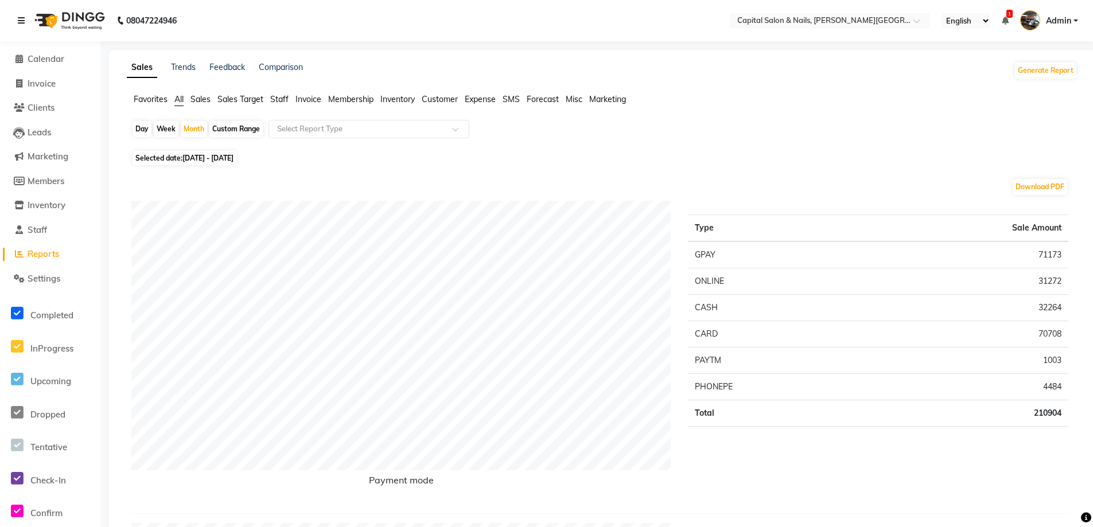
click at [22, 17] on icon at bounding box center [21, 21] width 7 height 8
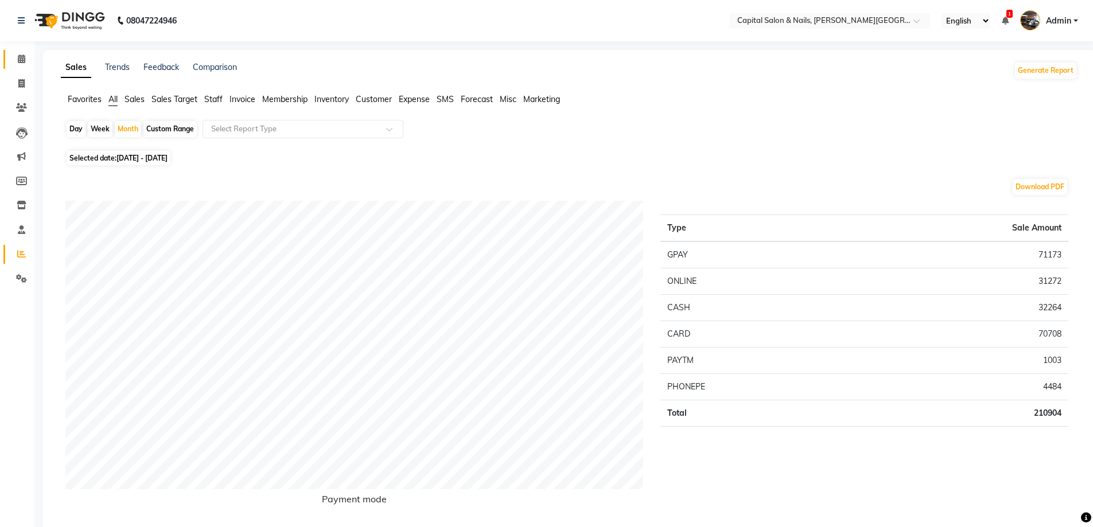
click at [21, 59] on icon at bounding box center [21, 58] width 7 height 9
